Goal: Find specific page/section: Find specific page/section

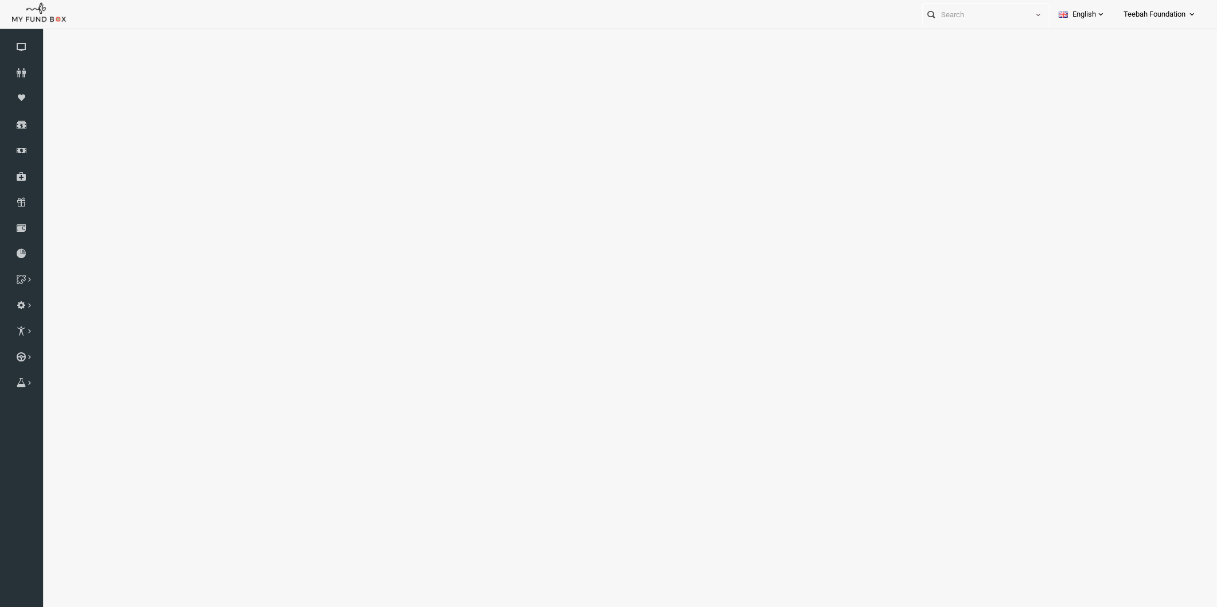
select select "100"
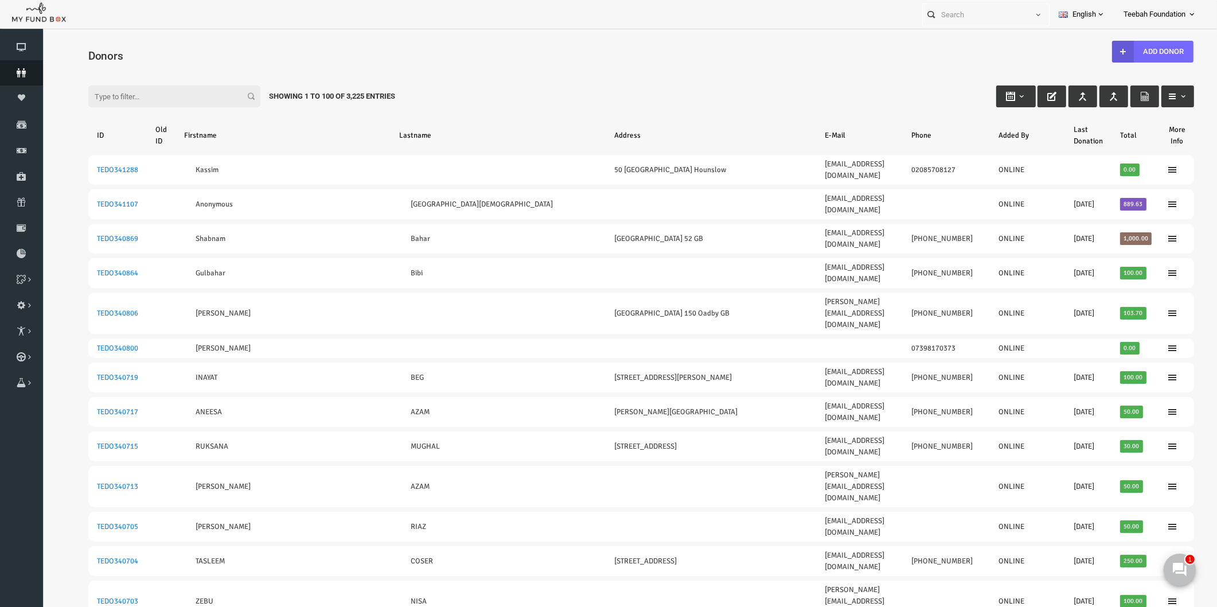
click at [33, 72] on icon at bounding box center [21, 72] width 43 height 9
click at [686, 81] on div "Filter: Showing 1 to 100 of 3,225 Entries" at bounding box center [617, 85] width 1129 height 31
click at [518, 73] on div "Filter: Showing 1 to 100 of 3,225 Entries" at bounding box center [617, 85] width 1129 height 31
click at [560, 77] on div "Filter: Showing 1 to 100 of 3,225 Entries" at bounding box center [617, 85] width 1129 height 31
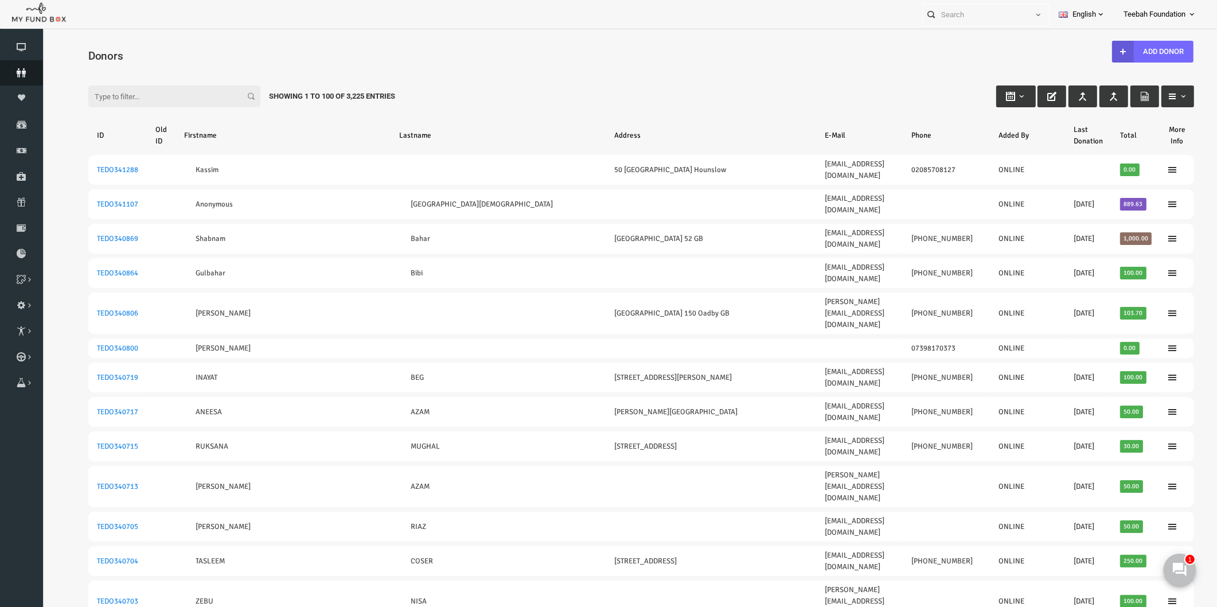
click at [10, 78] on link "Donors" at bounding box center [21, 72] width 43 height 25
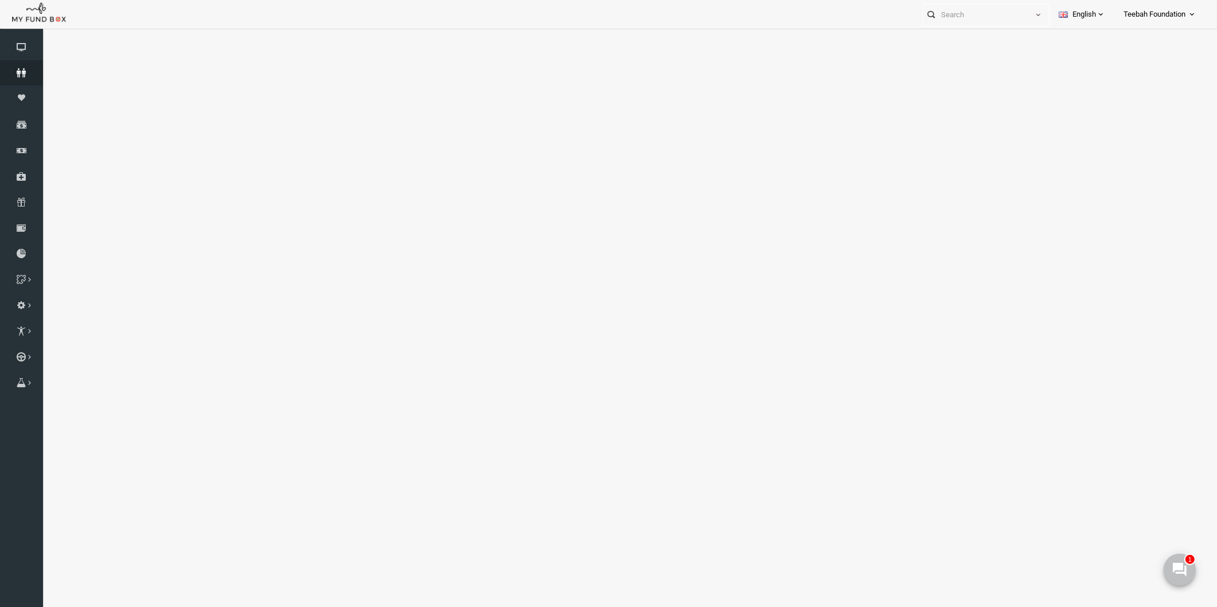
select select "100"
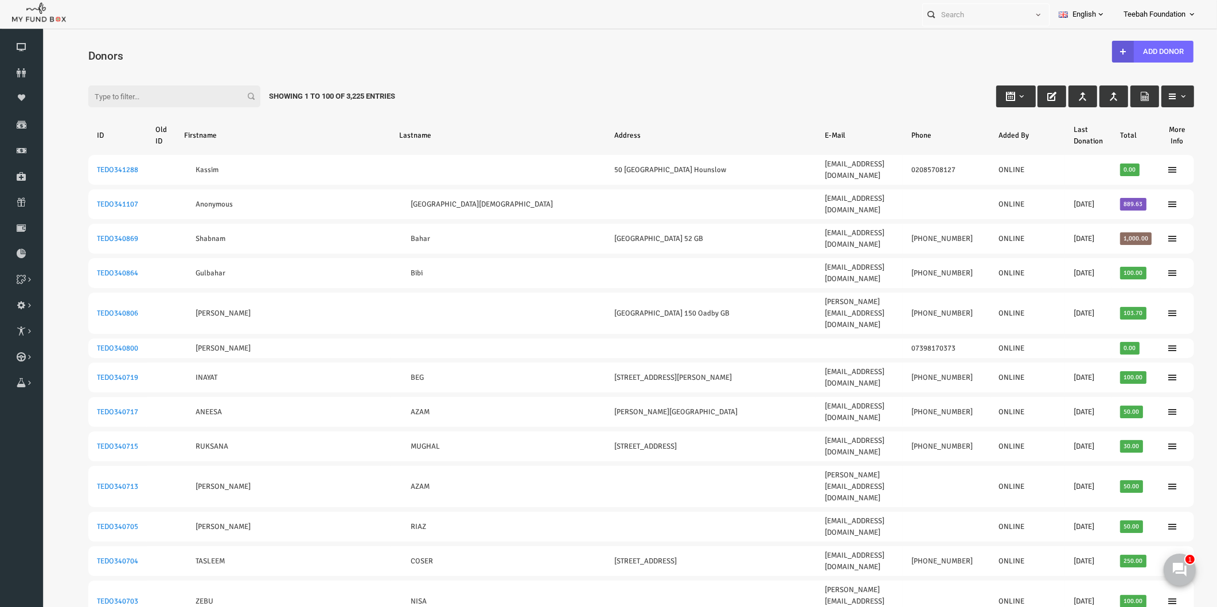
click at [643, 81] on div "Filter: Showing 1 to 100 of 3,225 Entries" at bounding box center [617, 85] width 1129 height 31
click at [691, 78] on div "Filter: Showing 1 to 100 of 3,225 Entries" at bounding box center [617, 85] width 1129 height 31
click at [806, 52] on h4 "Donors" at bounding box center [623, 56] width 1117 height 17
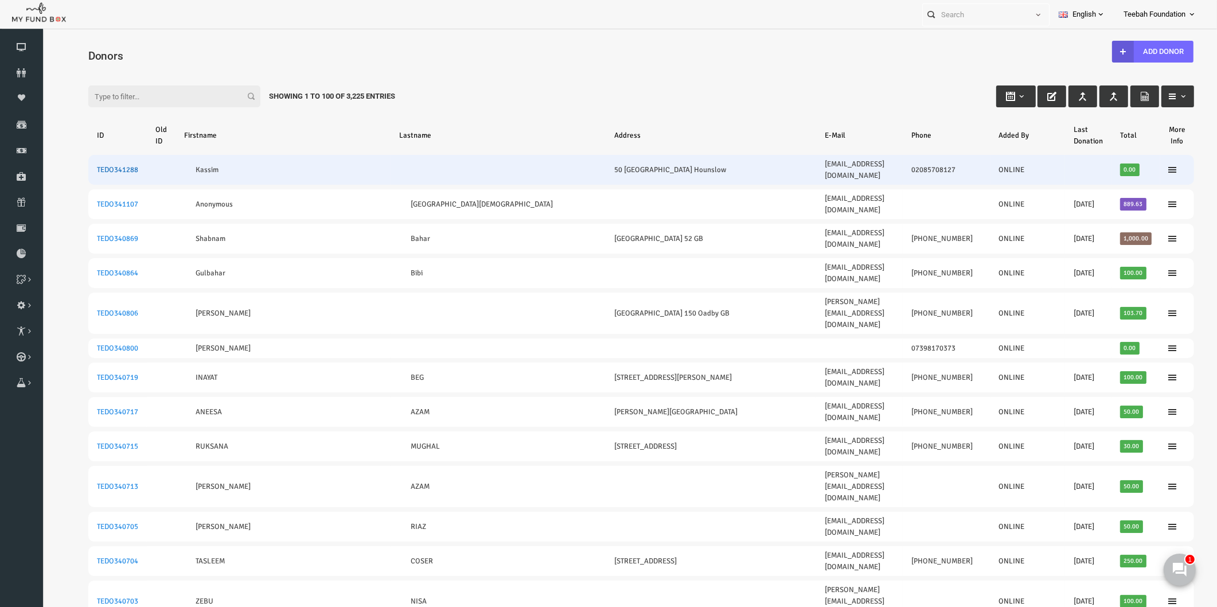
click at [85, 165] on link "TEDO341288" at bounding box center [93, 169] width 41 height 9
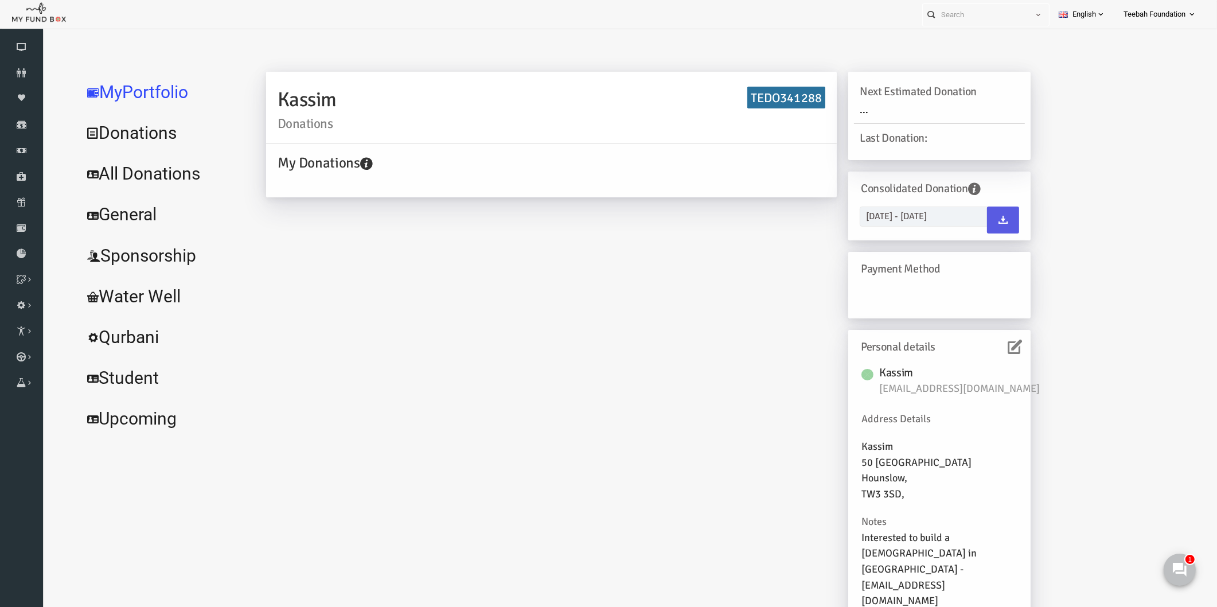
click at [486, 333] on div "Kassim Donations TEDO341288 My Donations Get free account credit Get free accou…" at bounding box center [624, 353] width 787 height 562
